Goal: Task Accomplishment & Management: Manage account settings

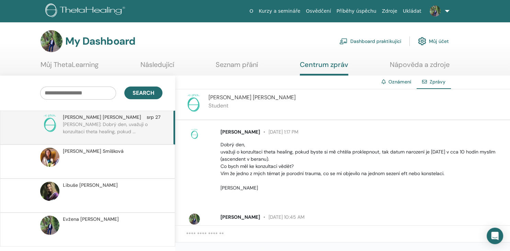
scroll to position [106, 0]
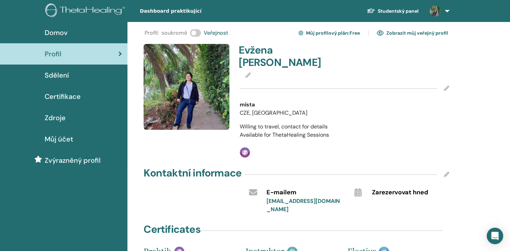
click at [445, 85] on icon at bounding box center [445, 87] width 5 height 5
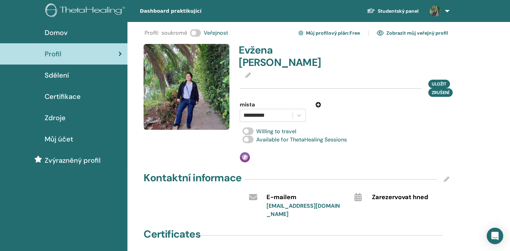
click at [309, 80] on div "Uložit zrušení" at bounding box center [344, 88] width 209 height 17
click at [251, 80] on div "Uložit zrušení" at bounding box center [344, 88] width 209 height 17
click at [252, 80] on div "Uložit zrušení" at bounding box center [344, 88] width 209 height 17
click at [254, 71] on div at bounding box center [344, 75] width 209 height 8
click at [246, 72] on icon at bounding box center [247, 74] width 5 height 5
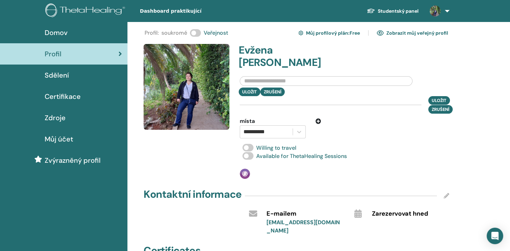
click at [250, 76] on input "text" at bounding box center [326, 81] width 173 height 10
click at [353, 76] on input "**********" at bounding box center [326, 81] width 173 height 10
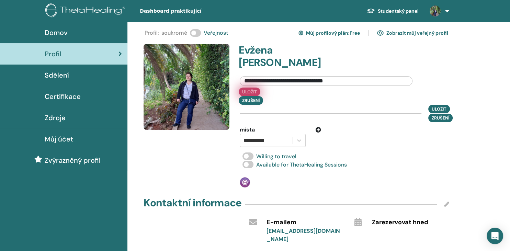
type input "**********"
click at [246, 88] on button "Uložit" at bounding box center [250, 92] width 22 height 9
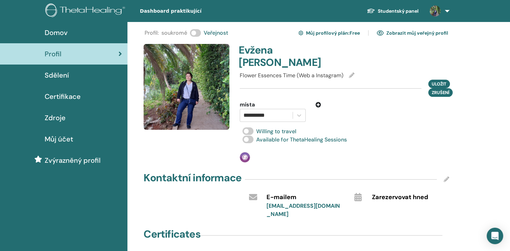
click at [244, 127] on span at bounding box center [247, 131] width 11 height 8
click at [439, 80] on span "Uložit" at bounding box center [438, 83] width 15 height 7
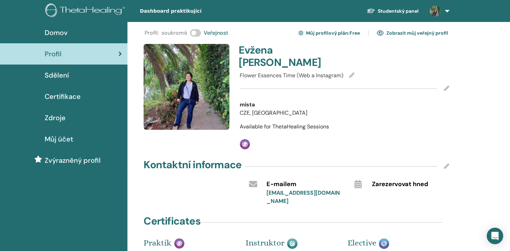
click at [418, 34] on link "Zobrazit můj veřejný profil" at bounding box center [411, 32] width 71 height 11
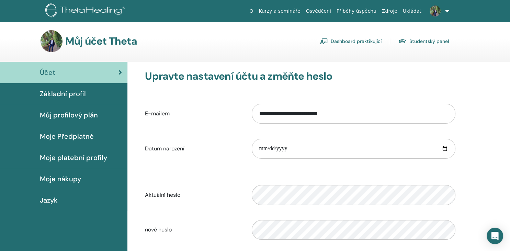
click at [446, 41] on link "Studentský panel" at bounding box center [423, 41] width 50 height 11
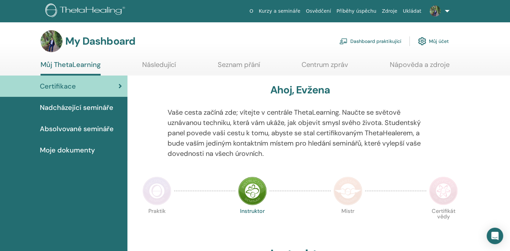
click at [446, 41] on link "Můj účet" at bounding box center [433, 41] width 31 height 15
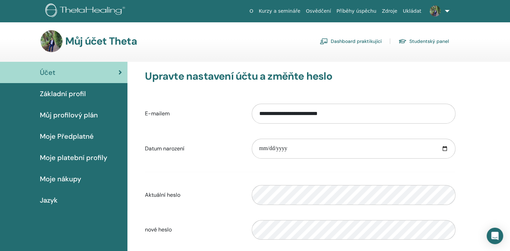
click at [57, 93] on span "Základní profil" at bounding box center [63, 94] width 46 height 10
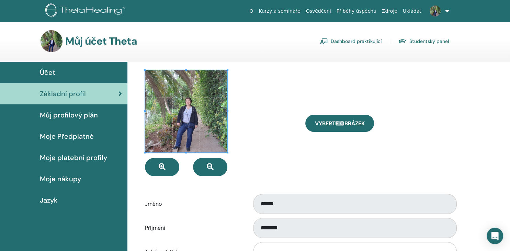
click at [420, 42] on link "Studentský panel" at bounding box center [423, 41] width 50 height 11
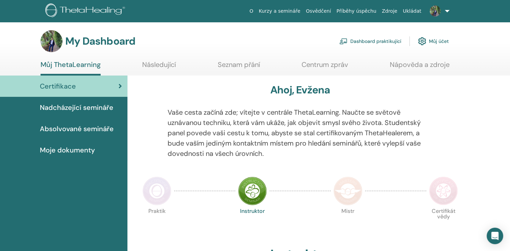
click at [391, 39] on link "Dashboard praktikující" at bounding box center [370, 41] width 62 height 15
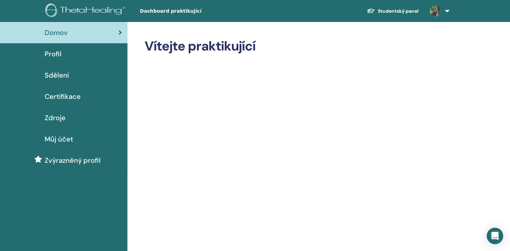
click at [57, 50] on span "Profil" at bounding box center [53, 54] width 17 height 10
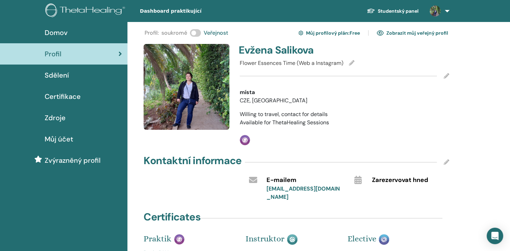
click at [348, 61] on div "Flower Essences Time (Web a Instagram)" at bounding box center [344, 63] width 209 height 8
click at [351, 62] on icon at bounding box center [351, 62] width 5 height 5
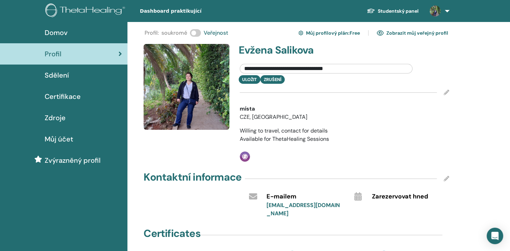
click at [320, 70] on input "**********" at bounding box center [326, 69] width 173 height 10
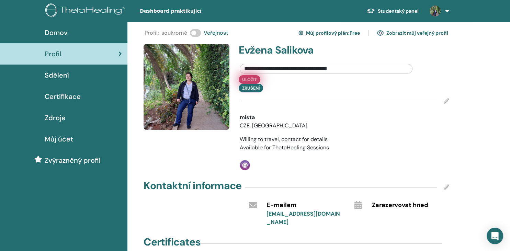
type input "**********"
click at [248, 79] on button "Uložit" at bounding box center [250, 79] width 22 height 9
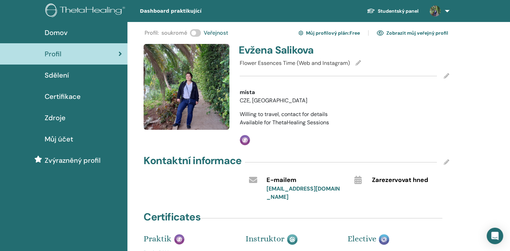
click at [437, 34] on link "Zobrazit můj veřejný profil" at bounding box center [411, 32] width 71 height 11
click at [446, 163] on icon at bounding box center [445, 161] width 5 height 5
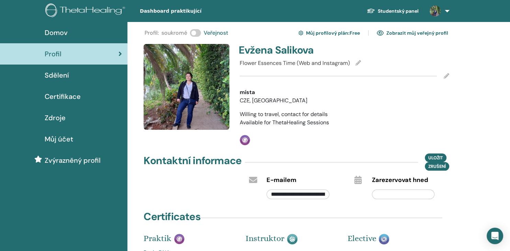
click at [441, 113] on div "Willing to travel, contact for details" at bounding box center [344, 114] width 209 height 8
click at [437, 159] on span "Uložit" at bounding box center [435, 157] width 15 height 7
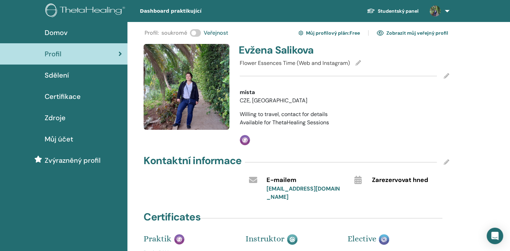
click at [444, 76] on icon at bounding box center [445, 75] width 5 height 5
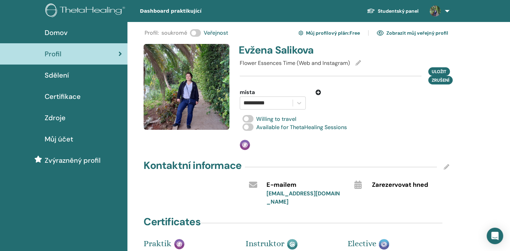
click at [245, 120] on span at bounding box center [247, 119] width 11 height 8
click at [436, 71] on span "Uložit" at bounding box center [438, 71] width 15 height 7
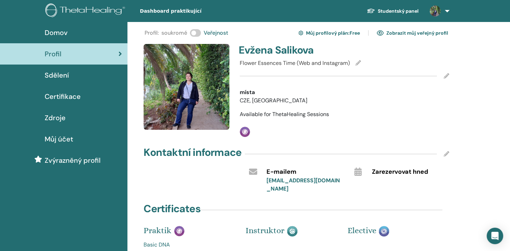
click at [398, 35] on link "Zobrazit můj veřejný profil" at bounding box center [411, 32] width 71 height 11
